Goal: Obtain resource: Obtain resource

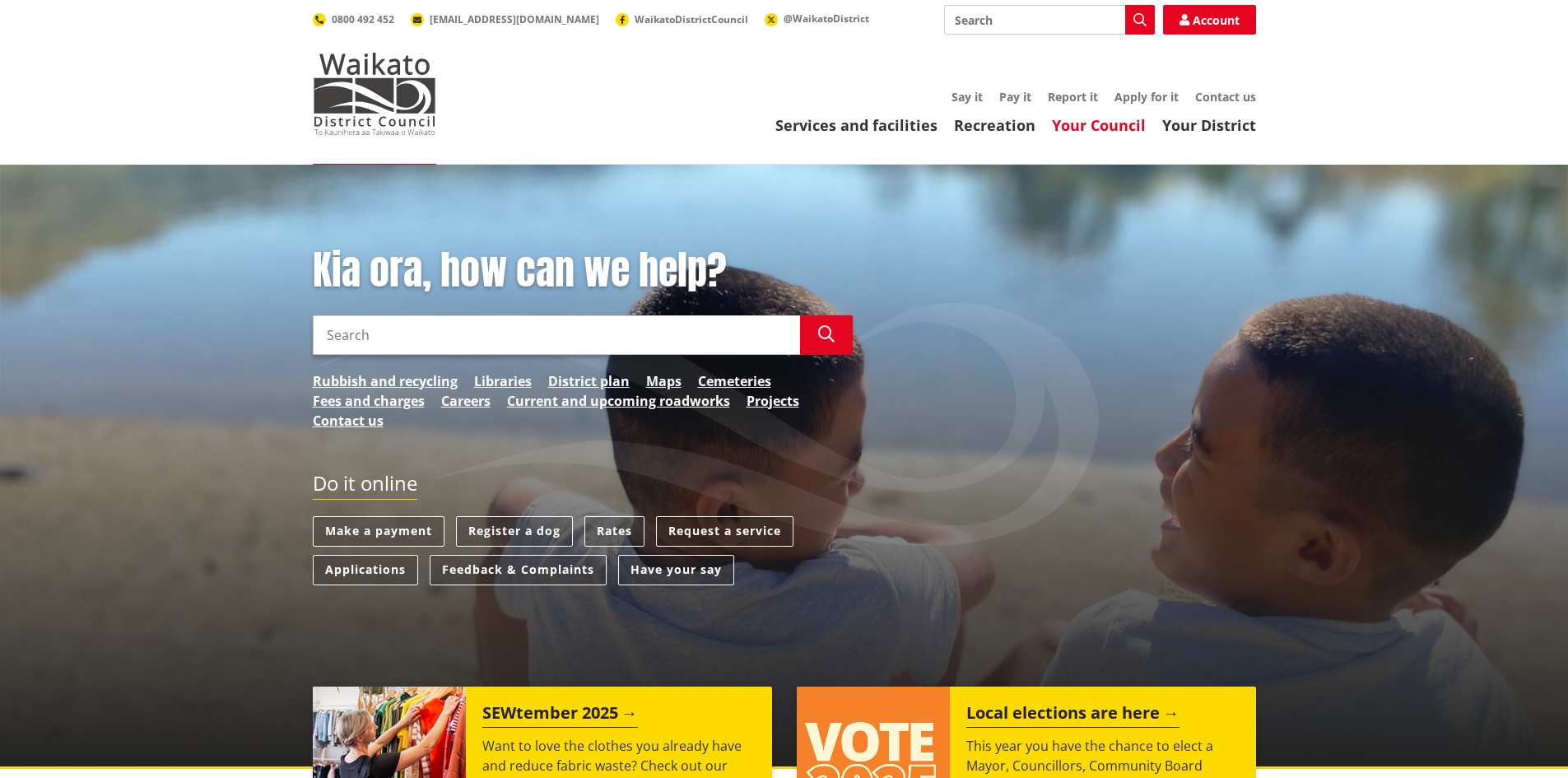
click at [1099, 121] on link "Your Council" at bounding box center [1099, 125] width 94 height 20
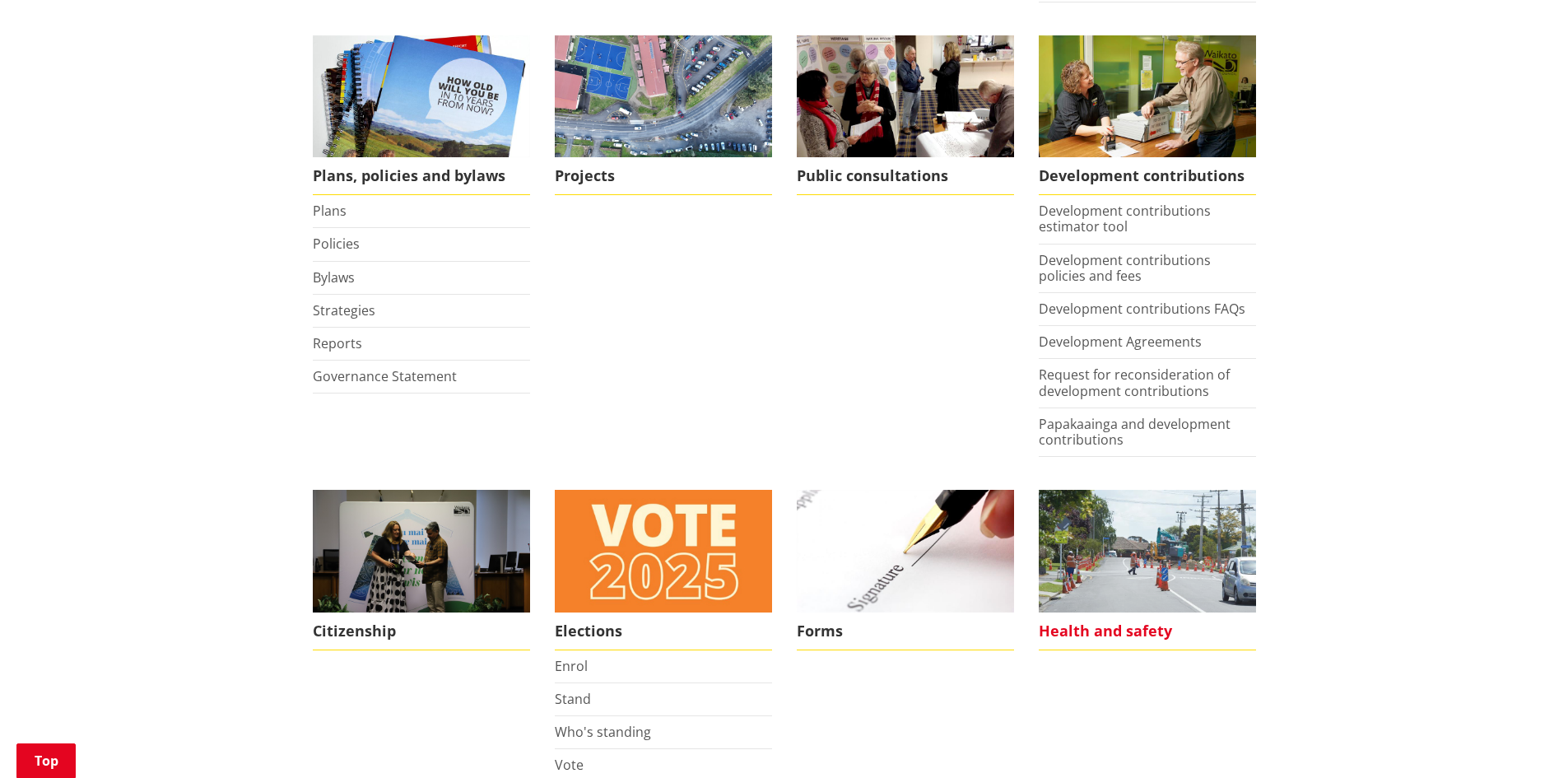
scroll to position [823, 0]
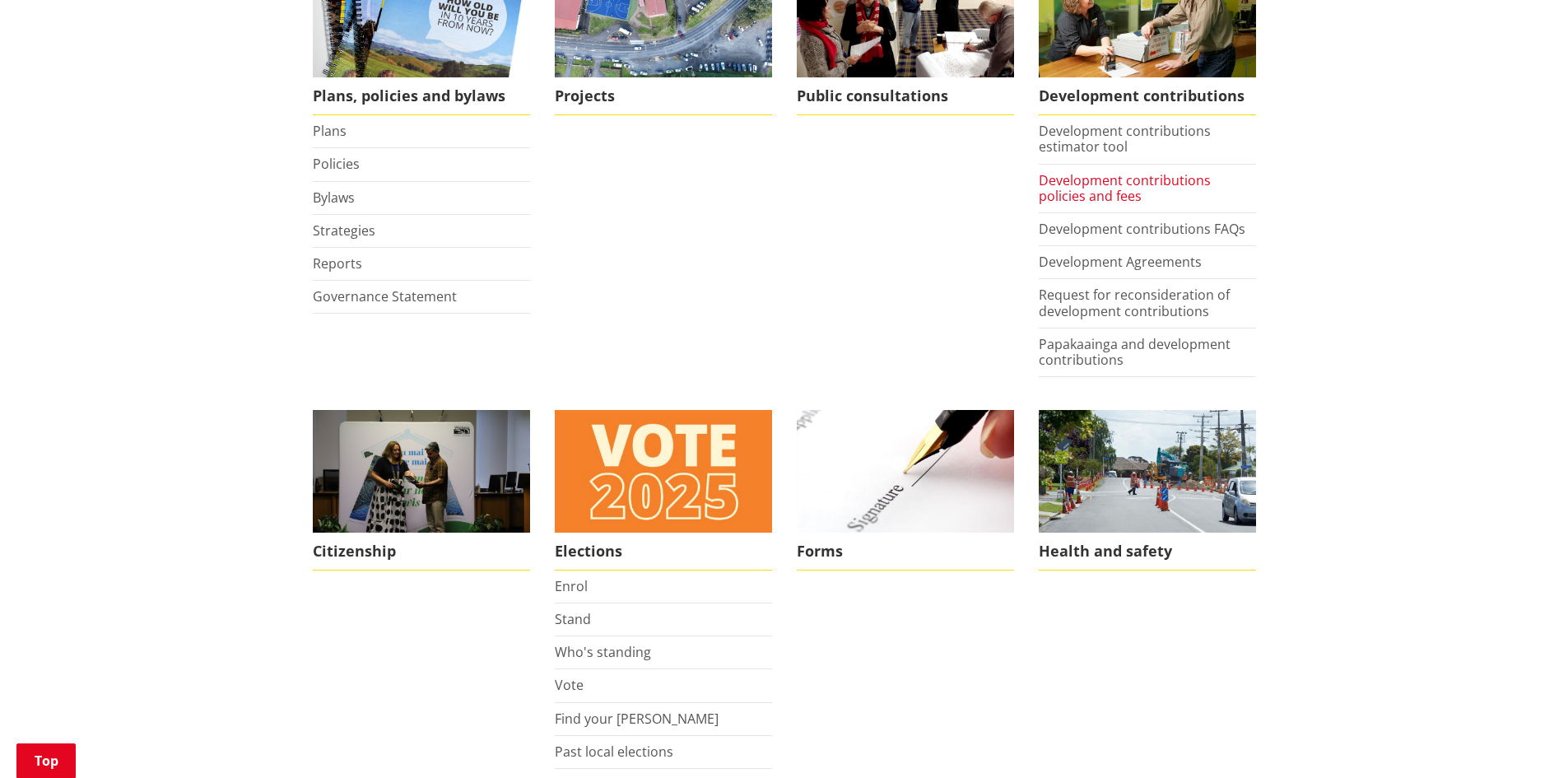
click at [1106, 186] on link "Development contributions policies and fees" at bounding box center [1124, 188] width 172 height 34
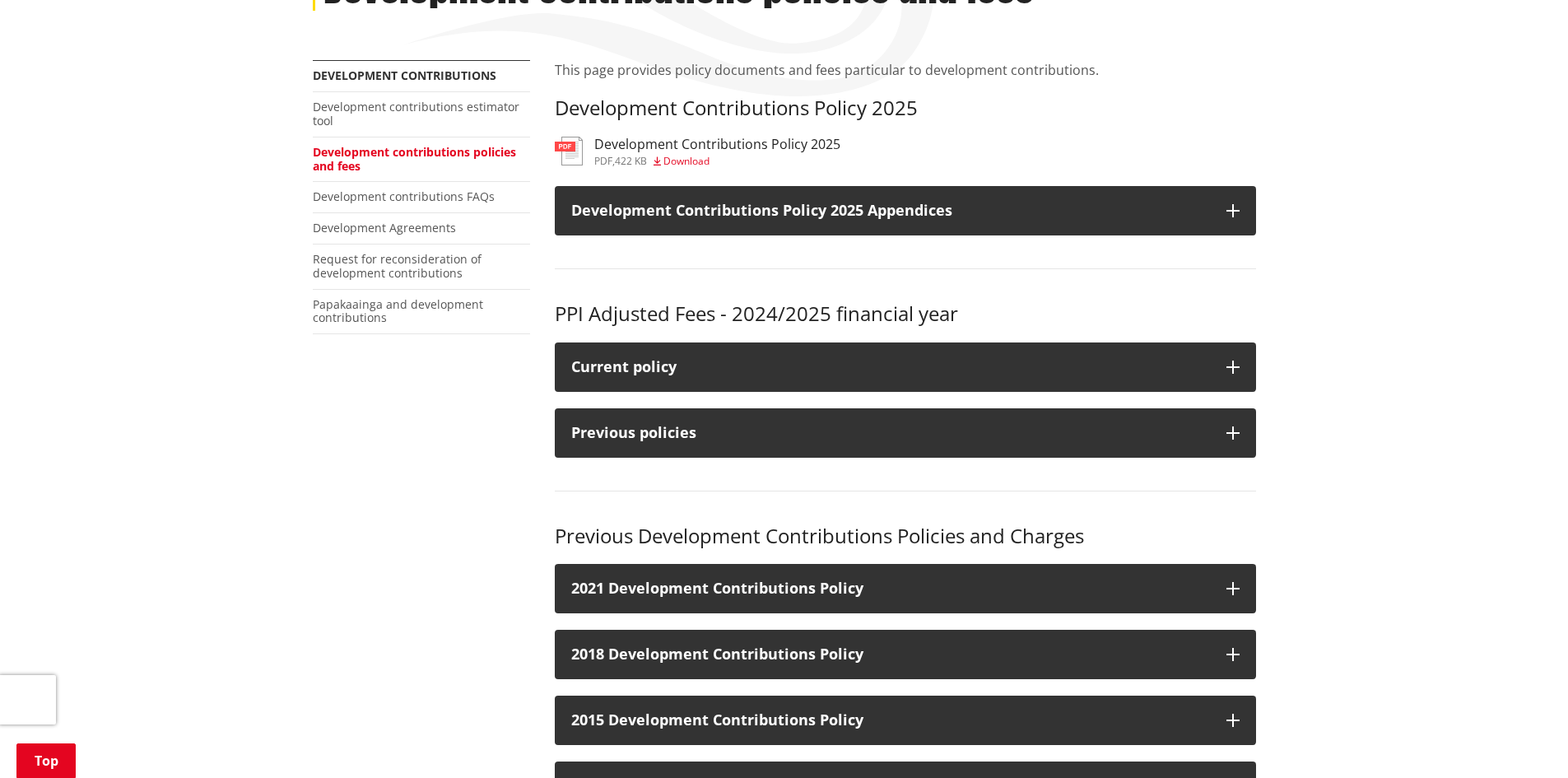
scroll to position [274, 0]
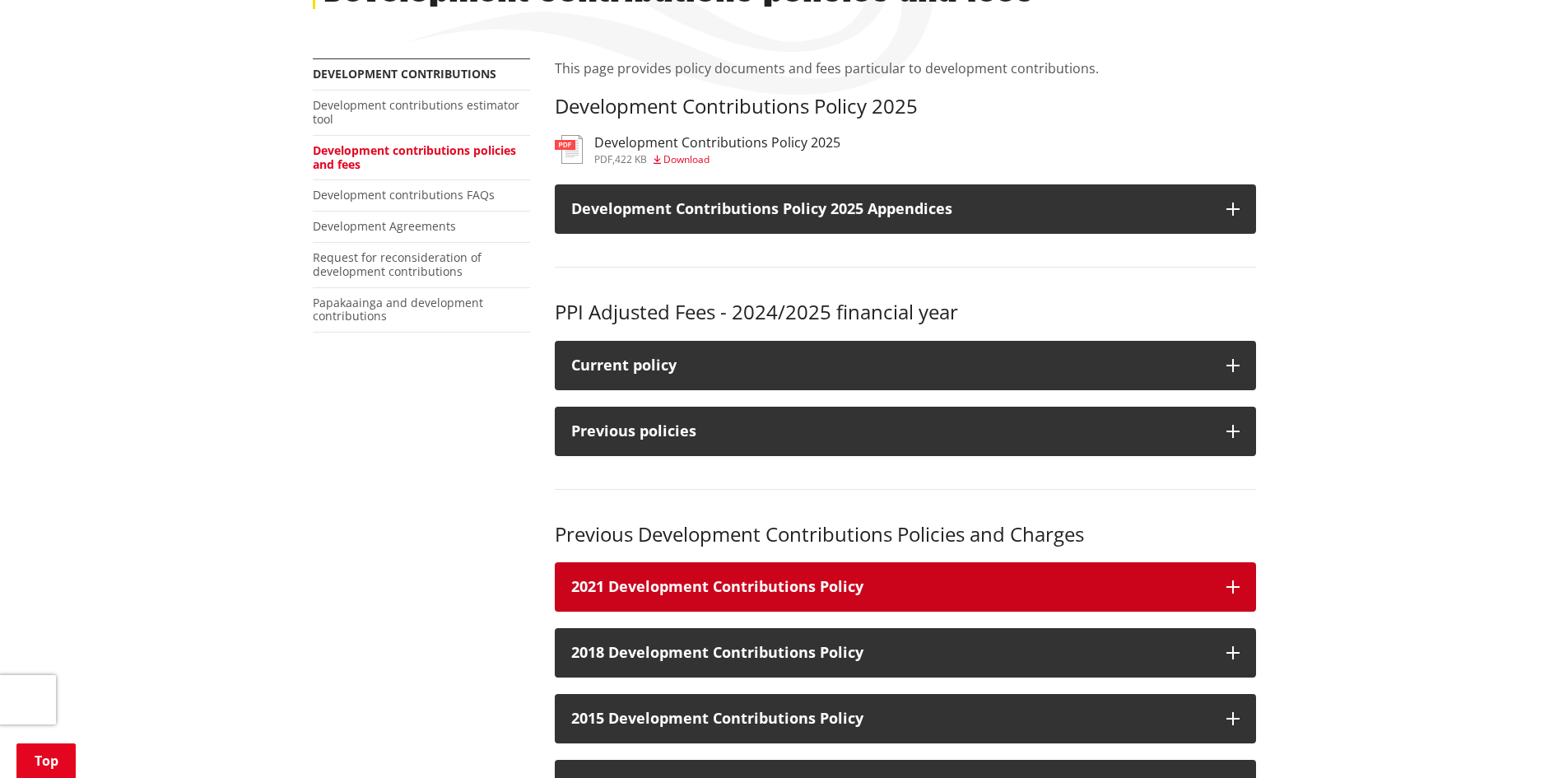
click at [1228, 586] on icon "button" at bounding box center [1233, 586] width 13 height 13
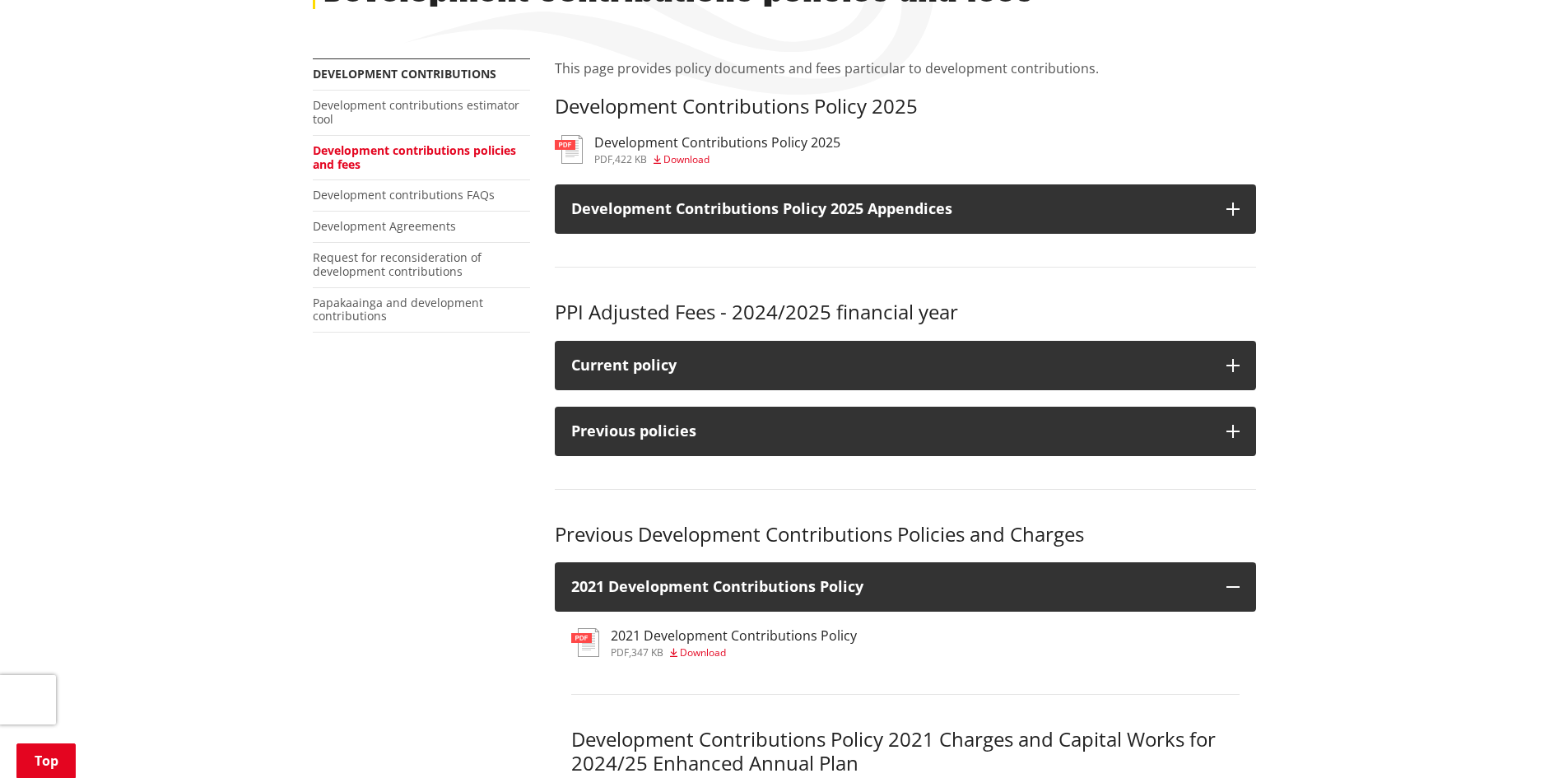
click at [708, 651] on span "Download" at bounding box center [702, 652] width 46 height 14
click at [699, 655] on span "Download" at bounding box center [702, 652] width 46 height 14
click at [713, 653] on span "Download" at bounding box center [702, 652] width 46 height 14
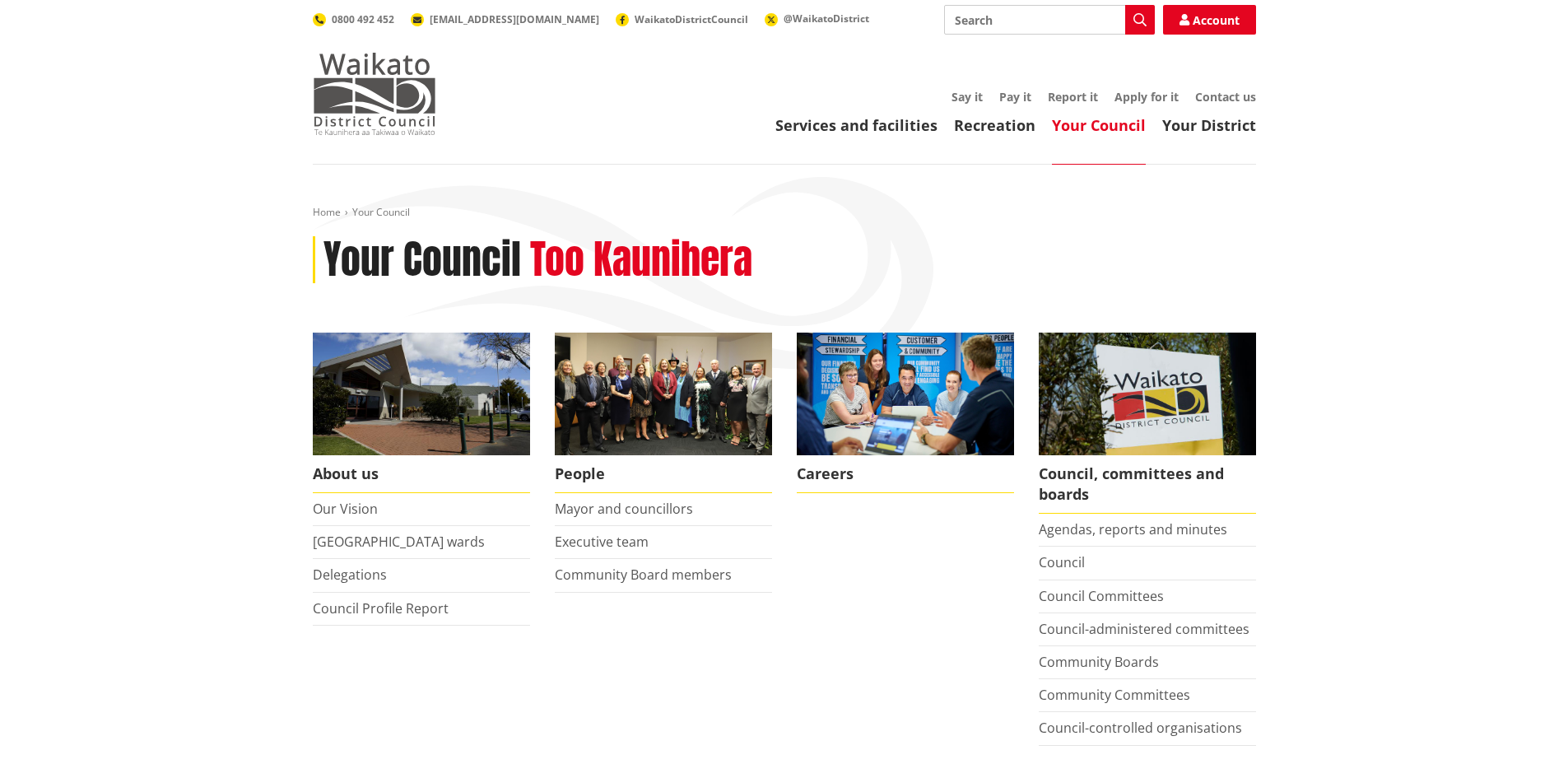
click at [378, 95] on img at bounding box center [374, 94] width 124 height 82
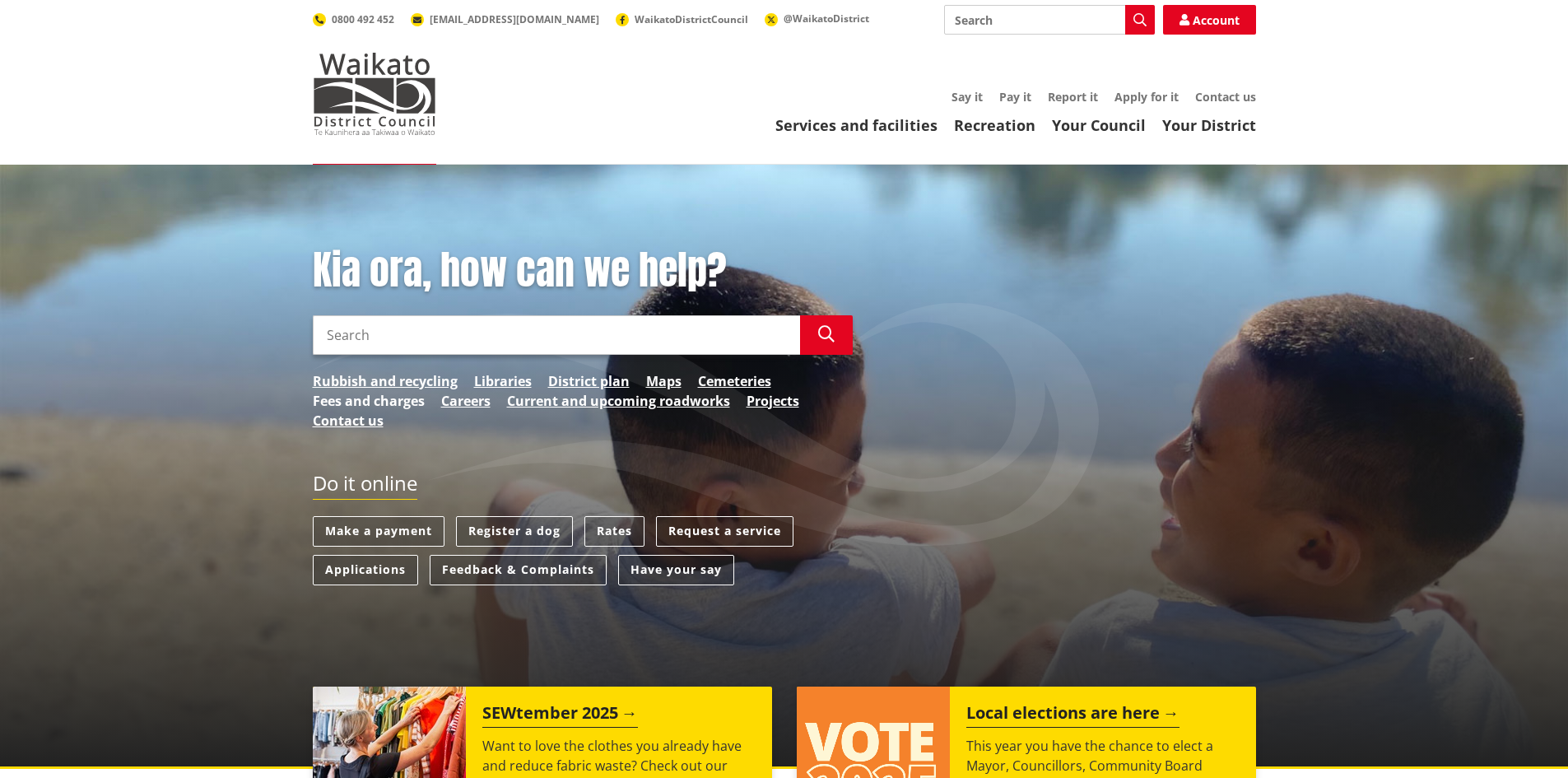
click at [393, 399] on link "Fees and charges" at bounding box center [368, 401] width 112 height 20
